Goal: Task Accomplishment & Management: Use online tool/utility

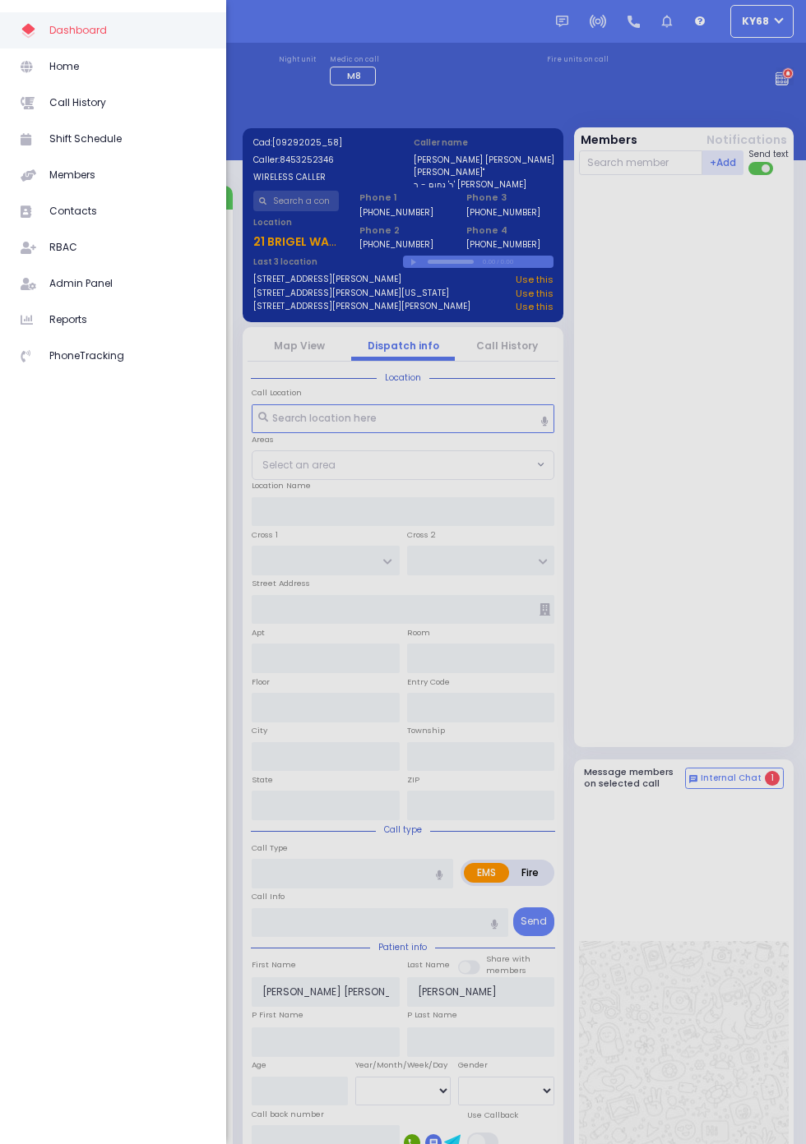
select select
click at [30, 250] on icon at bounding box center [29, 248] width 16 height 12
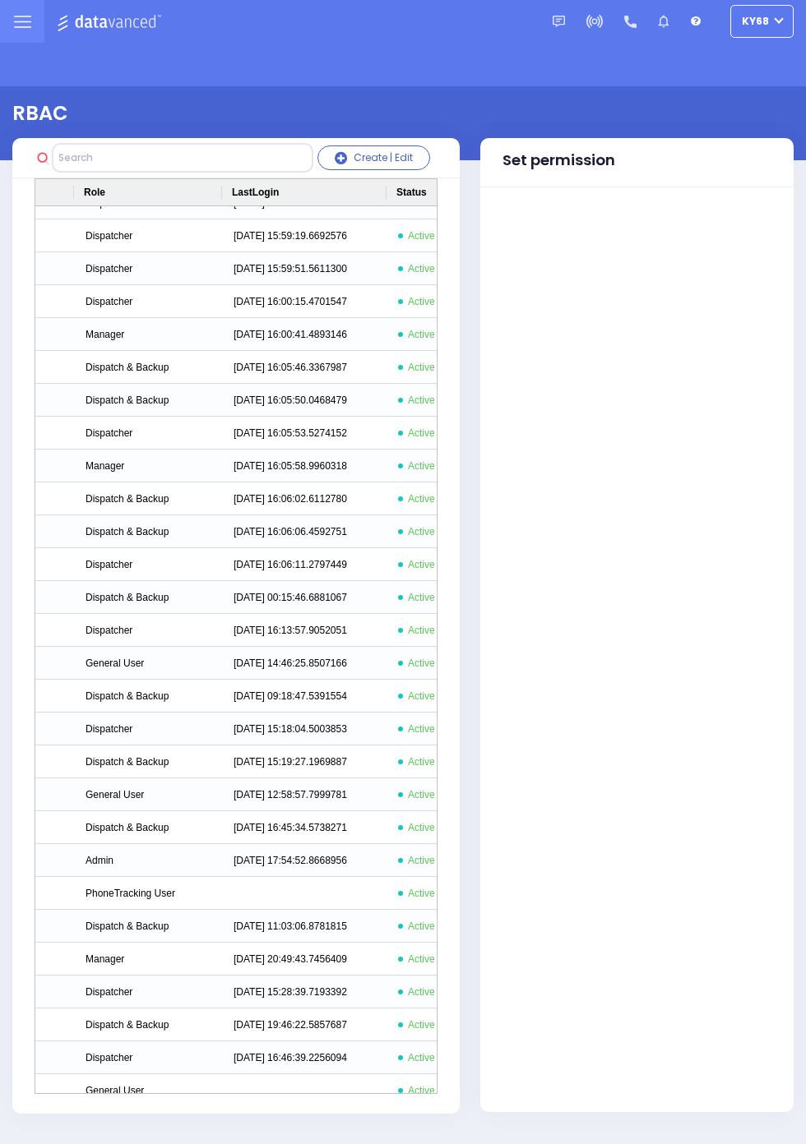
scroll to position [0, 469]
click at [99, 1023] on div "Dispatch & Backup" at bounding box center [150, 1025] width 148 height 33
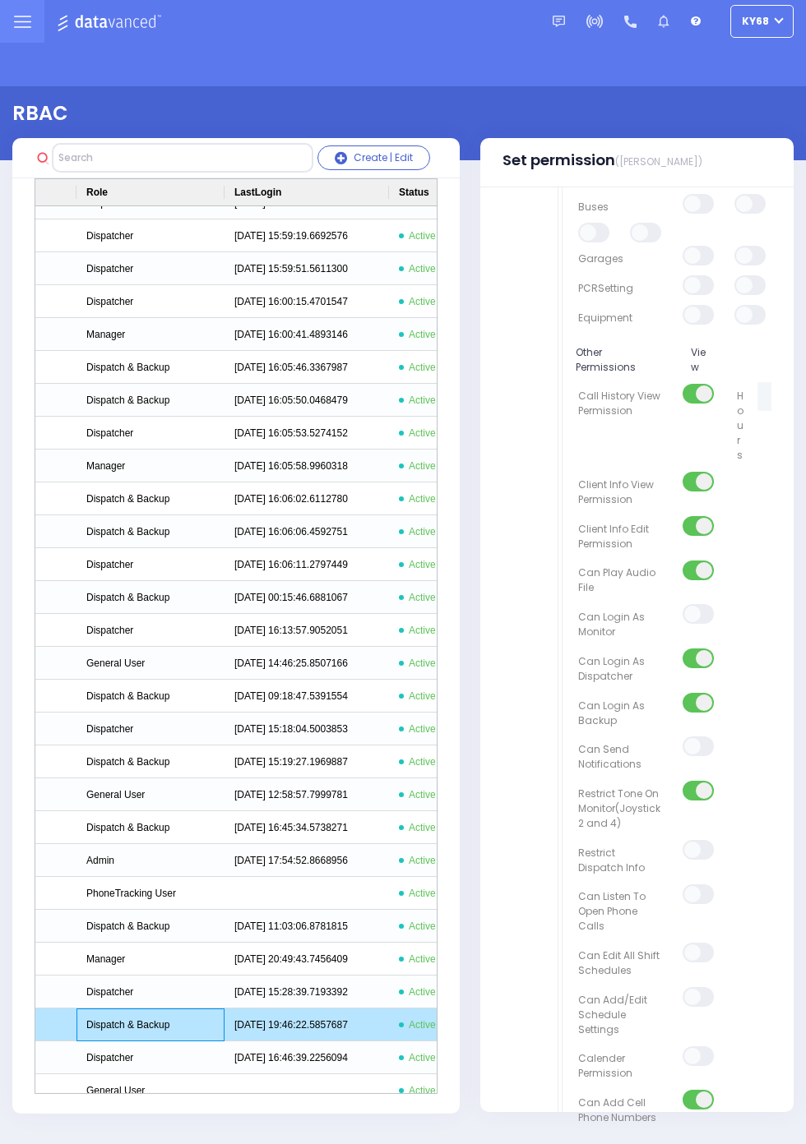
scroll to position [450, 0]
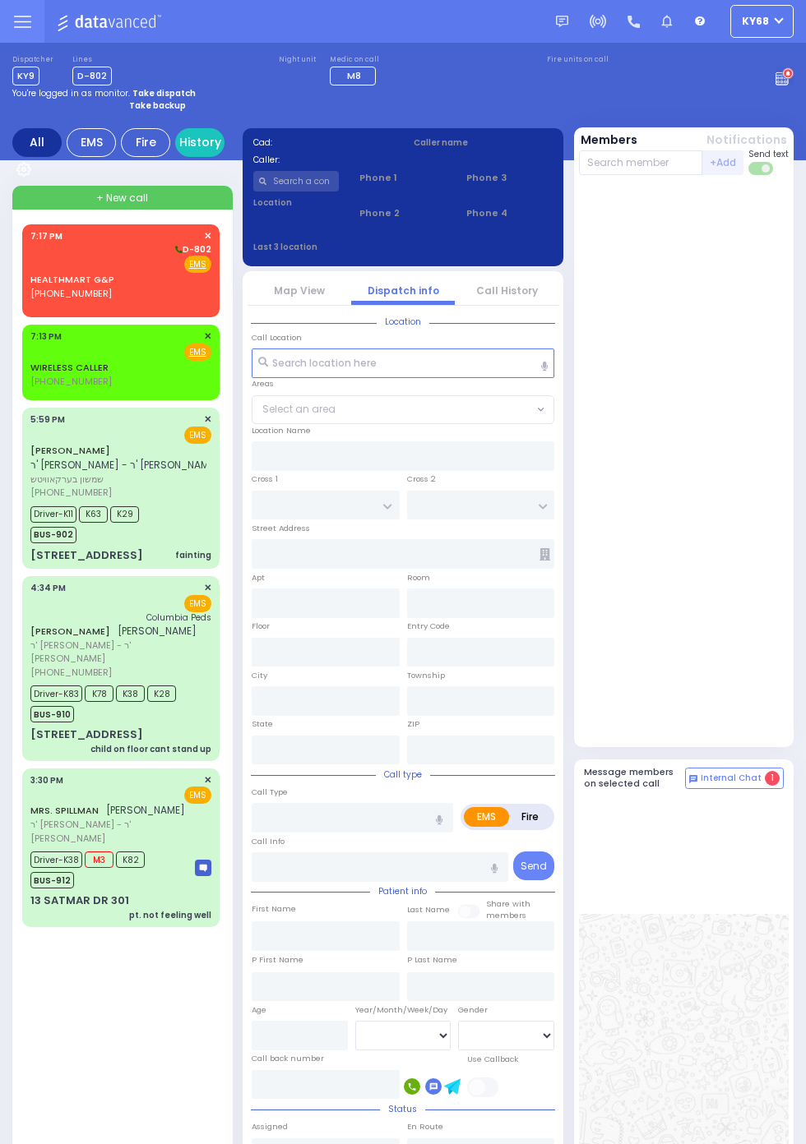
click at [793, 80] on circle at bounding box center [788, 74] width 12 height 12
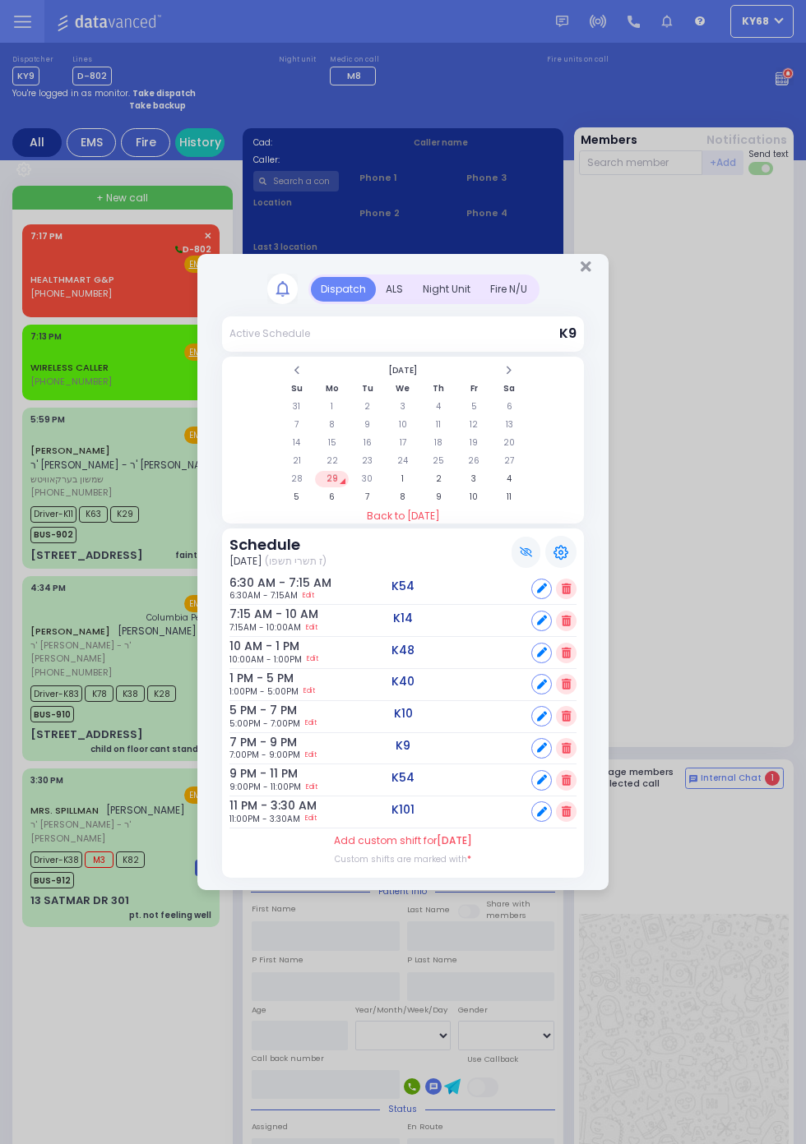
click at [441, 287] on div "Night Unit" at bounding box center [446, 289] width 67 height 25
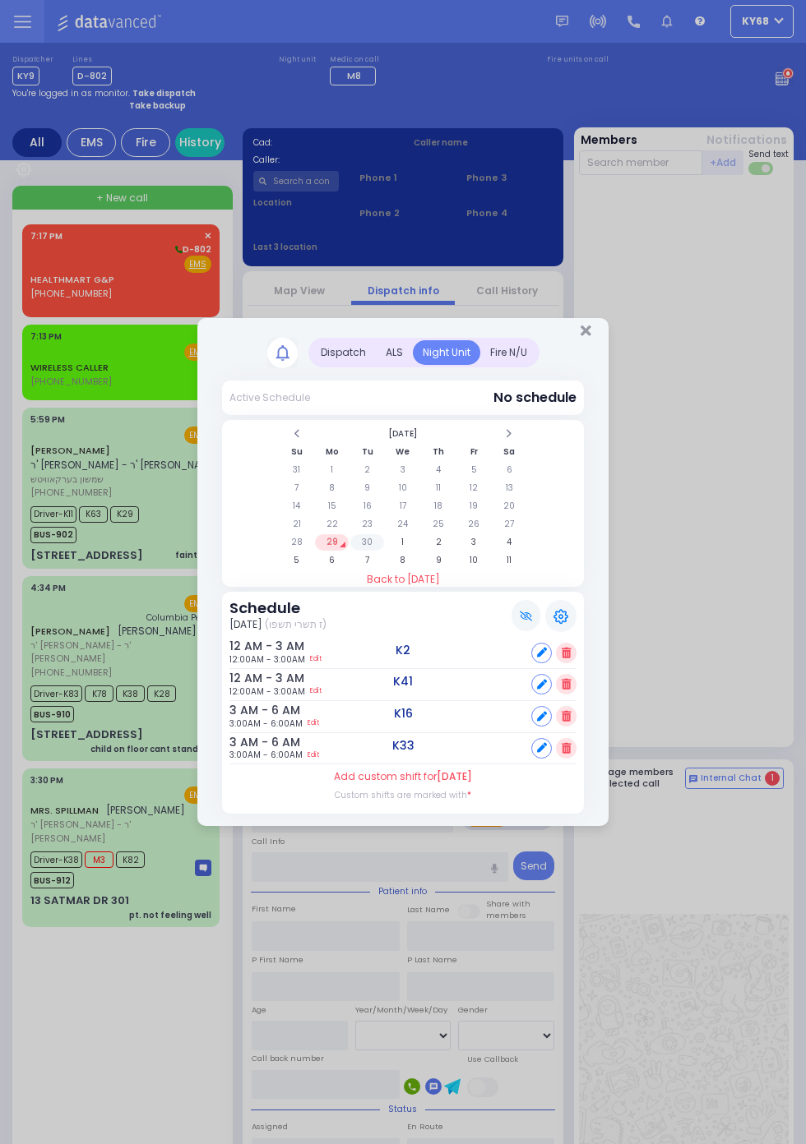
click at [384, 551] on td "30" at bounding box center [367, 542] width 34 height 16
